Goal: Task Accomplishment & Management: Manage account settings

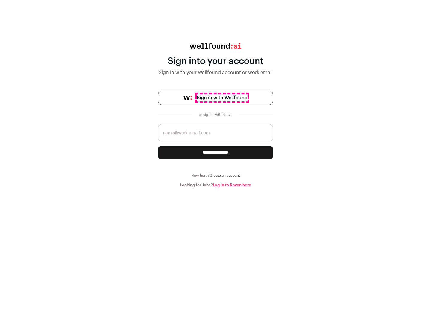
click at [222, 98] on span "Sign in with Wellfound" at bounding box center [221, 97] width 51 height 7
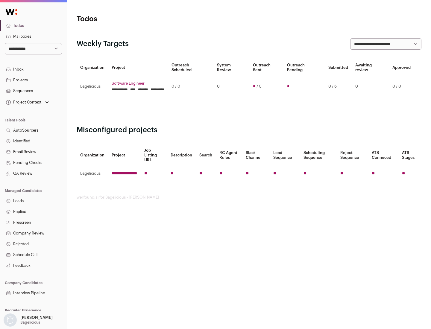
click at [33, 80] on link "Projects" at bounding box center [33, 80] width 67 height 11
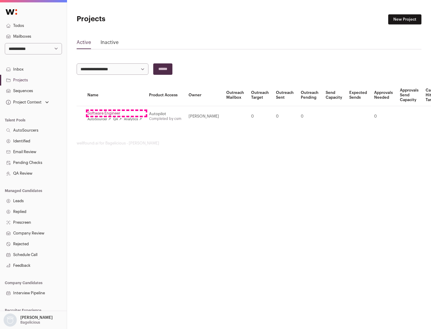
click at [116, 113] on link "Software Engineer" at bounding box center [114, 113] width 54 height 5
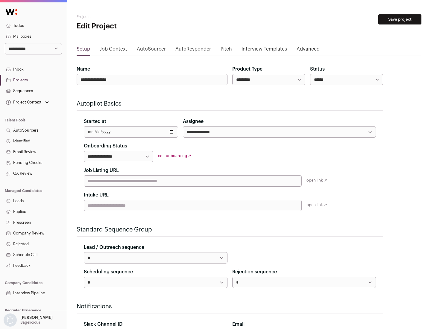
click at [399, 19] on button "Save project" at bounding box center [399, 19] width 43 height 10
